Goal: Communication & Community: Share content

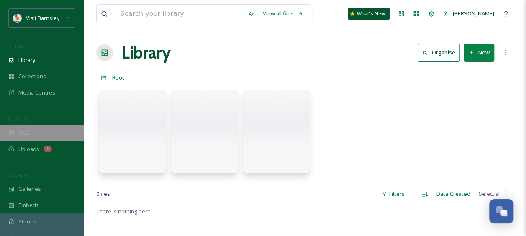
click at [39, 130] on div "UGC" at bounding box center [42, 133] width 84 height 16
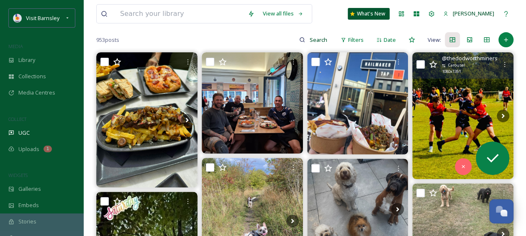
scroll to position [42, 0]
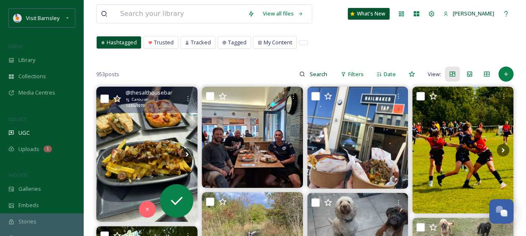
click at [144, 130] on img at bounding box center [146, 154] width 101 height 135
